Goal: Transaction & Acquisition: Purchase product/service

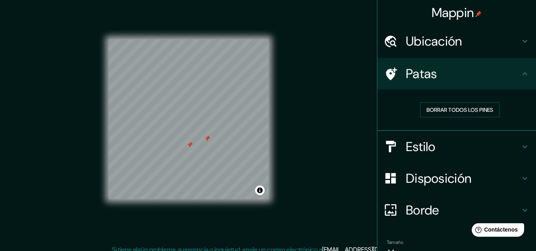
click at [443, 158] on div "Estilo" at bounding box center [457, 147] width 159 height 32
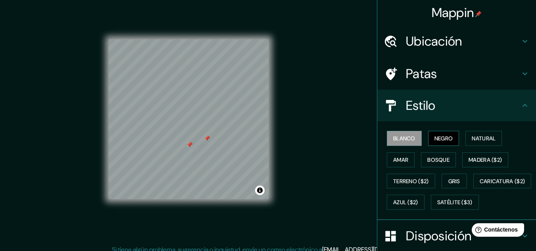
click at [435, 136] on font "Negro" at bounding box center [444, 138] width 19 height 7
click at [406, 138] on font "Blanco" at bounding box center [404, 138] width 22 height 7
click at [481, 136] on font "Natural" at bounding box center [484, 138] width 24 height 7
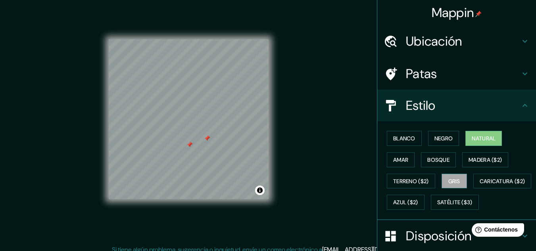
click at [459, 183] on button "Gris" at bounding box center [454, 181] width 25 height 15
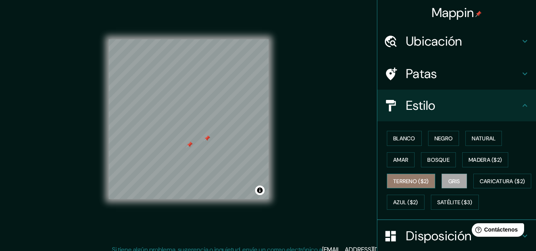
click at [414, 183] on font "Terreno ($2)" at bounding box center [411, 181] width 36 height 7
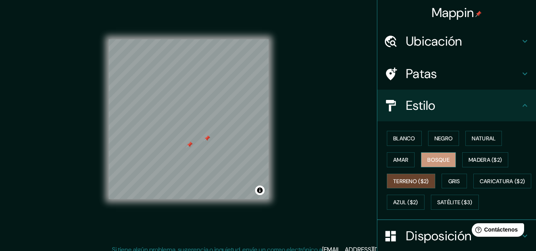
click at [428, 164] on font "Bosque" at bounding box center [439, 160] width 22 height 10
click at [393, 161] on font "Amar" at bounding box center [400, 159] width 15 height 7
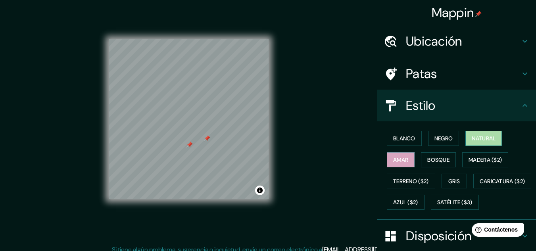
click at [480, 136] on font "Natural" at bounding box center [484, 138] width 24 height 7
click at [435, 50] on div "Ubicación" at bounding box center [457, 41] width 159 height 32
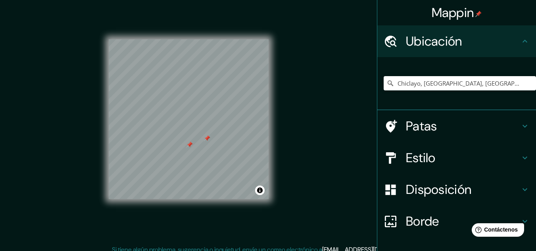
click at [512, 41] on h4 "Ubicación" at bounding box center [463, 41] width 114 height 16
click at [451, 180] on div "Disposición" at bounding box center [457, 190] width 159 height 32
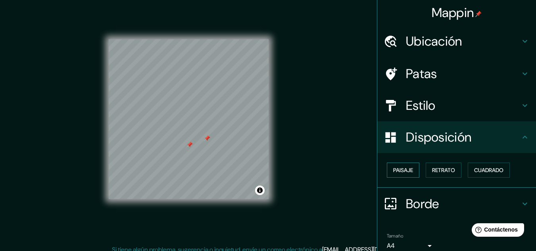
click at [407, 176] on button "Paisaje" at bounding box center [403, 170] width 33 height 15
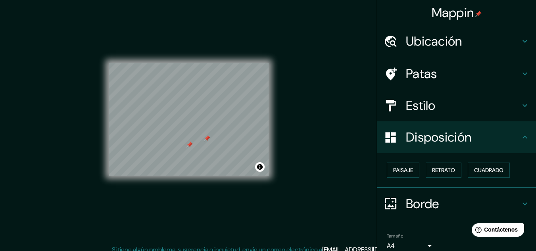
click at [458, 171] on div "Paisaje Retrato Cuadrado" at bounding box center [460, 170] width 152 height 21
click at [452, 171] on button "Retrato" at bounding box center [444, 170] width 36 height 15
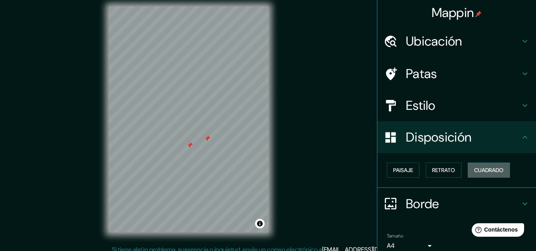
click at [497, 171] on font "Cuadrado" at bounding box center [488, 170] width 29 height 7
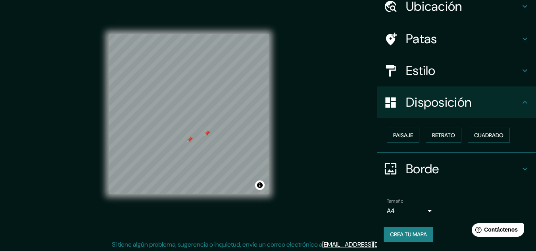
scroll to position [13, 0]
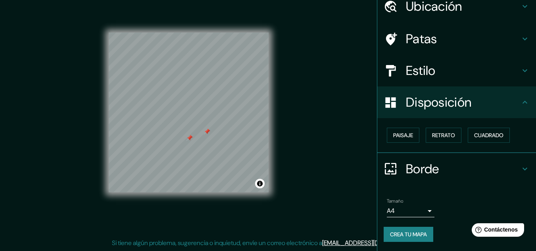
click at [424, 166] on font "Borde" at bounding box center [422, 169] width 33 height 17
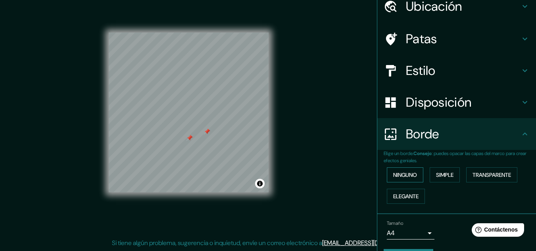
click at [402, 182] on div "Ninguno Simple Transparente Elegante" at bounding box center [460, 185] width 152 height 43
click at [449, 174] on font "Simple" at bounding box center [444, 174] width 17 height 7
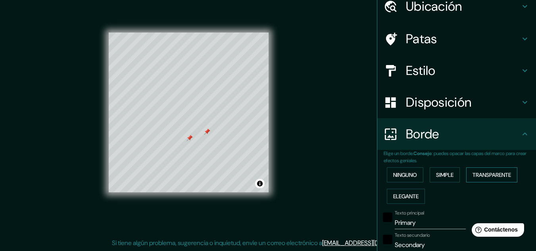
click at [501, 170] on font "Transparente" at bounding box center [492, 175] width 39 height 10
click at [387, 173] on button "Ninguno" at bounding box center [405, 175] width 37 height 15
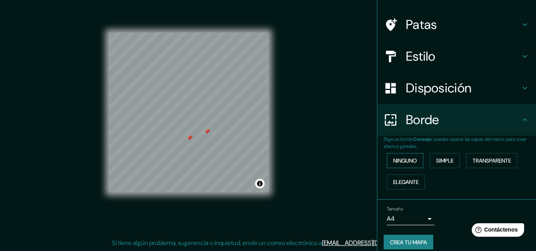
scroll to position [57, 0]
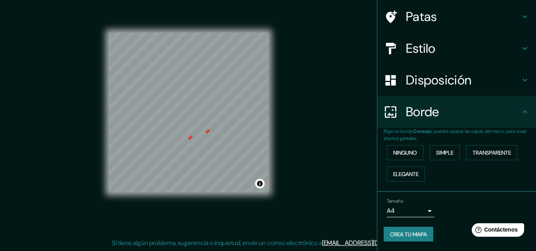
click at [416, 208] on body "Mappin Ubicación Chiclayo, [GEOGRAPHIC_DATA], [GEOGRAPHIC_DATA], [GEOGRAPHIC_DA…" at bounding box center [268, 112] width 536 height 251
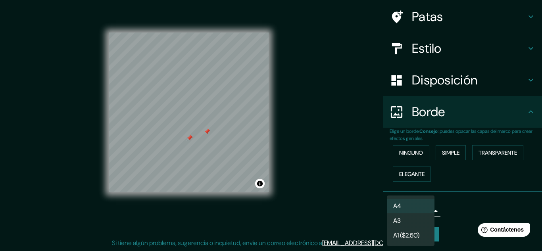
click at [413, 230] on li "A1 ($2.50)" at bounding box center [411, 235] width 48 height 15
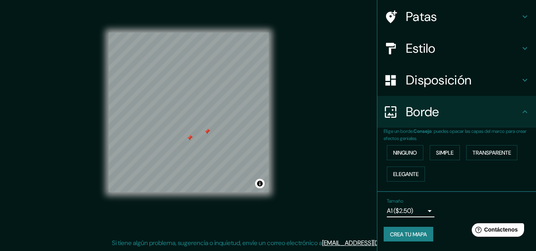
click at [424, 210] on body "Mappin Ubicación Chiclayo, [GEOGRAPHIC_DATA], [GEOGRAPHIC_DATA], [GEOGRAPHIC_DA…" at bounding box center [268, 112] width 536 height 251
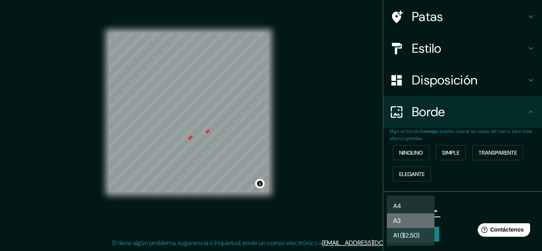
click at [416, 218] on li "A3" at bounding box center [411, 221] width 48 height 15
